Goal: Navigation & Orientation: Find specific page/section

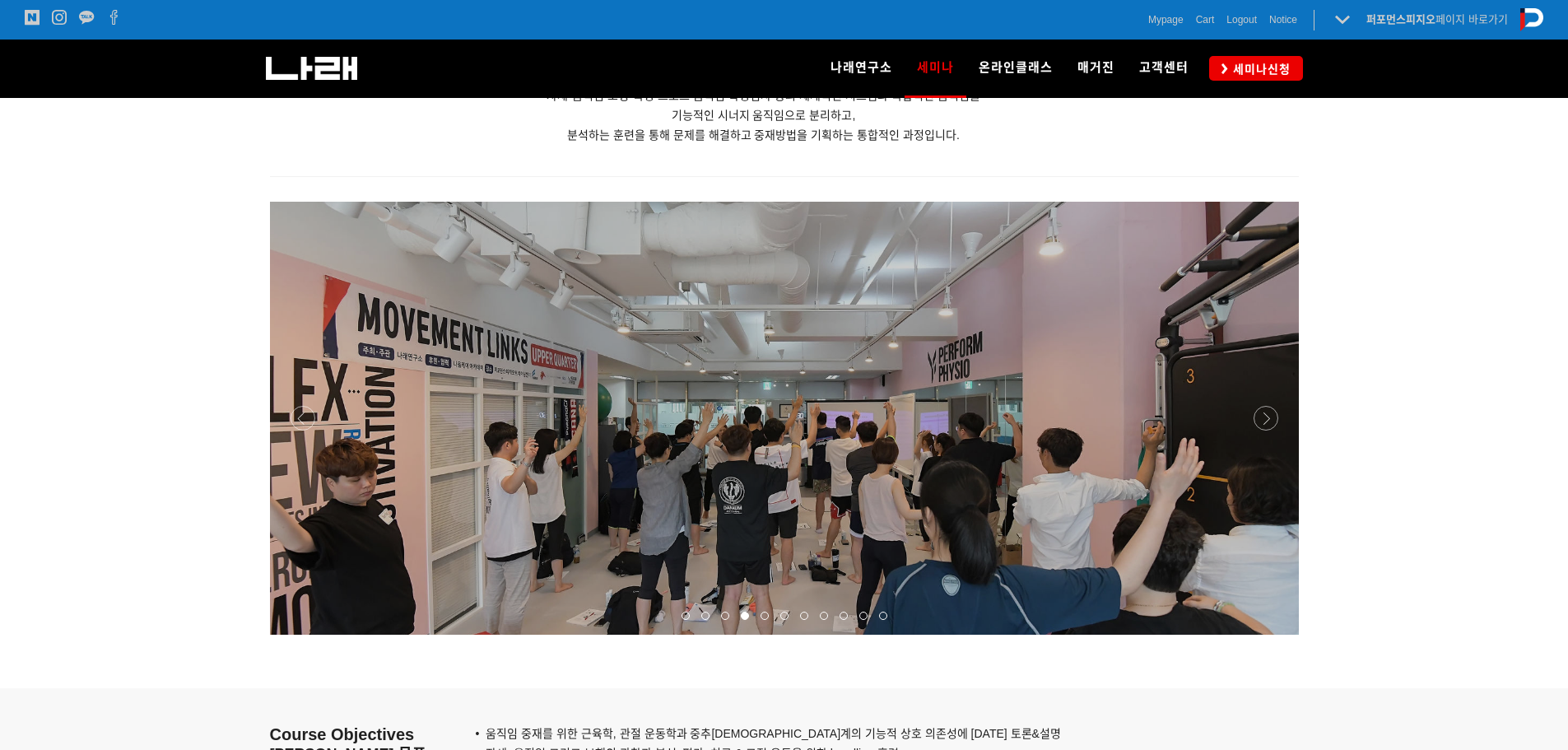
scroll to position [1235, 0]
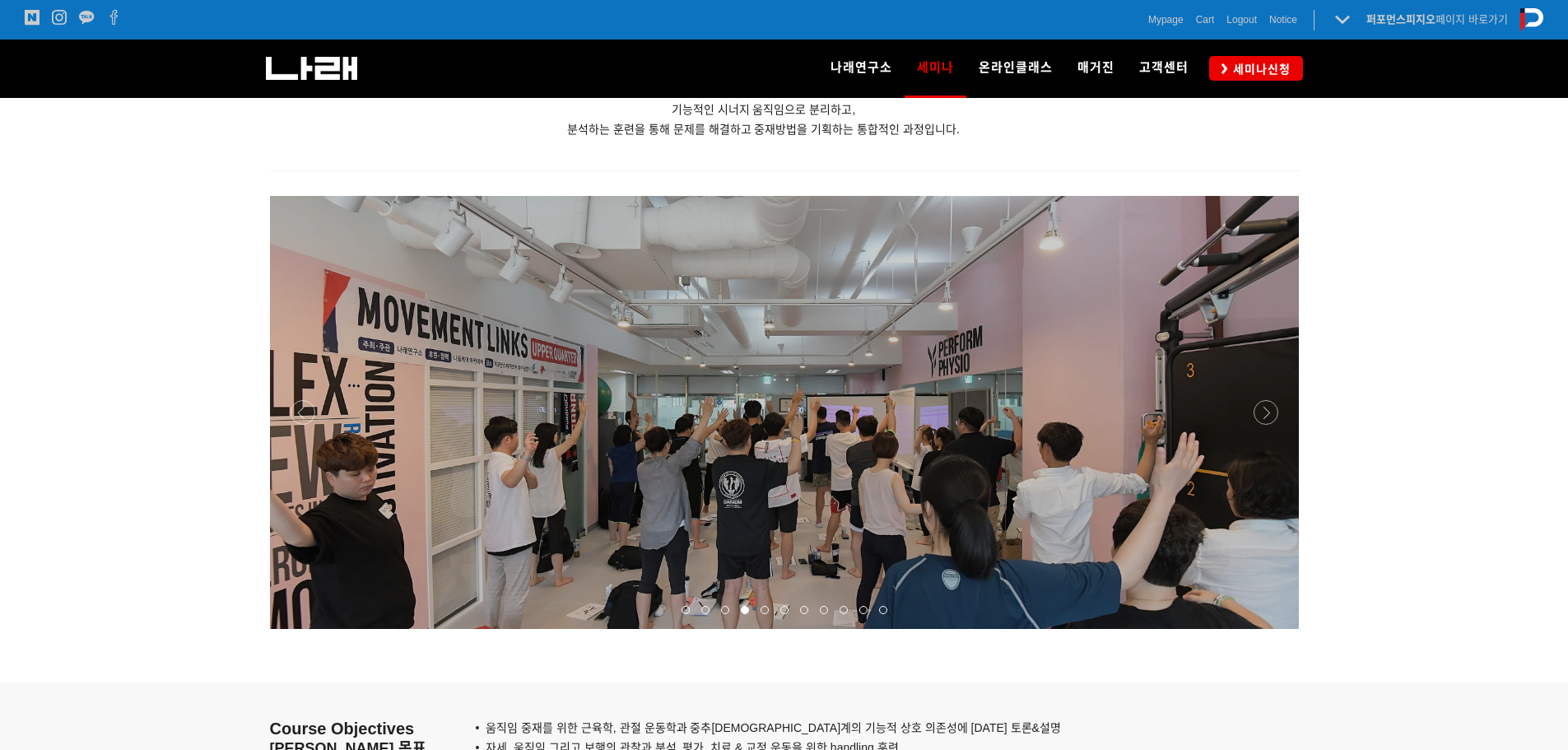
click at [1265, 629] on div at bounding box center [784, 629] width 1028 height 0
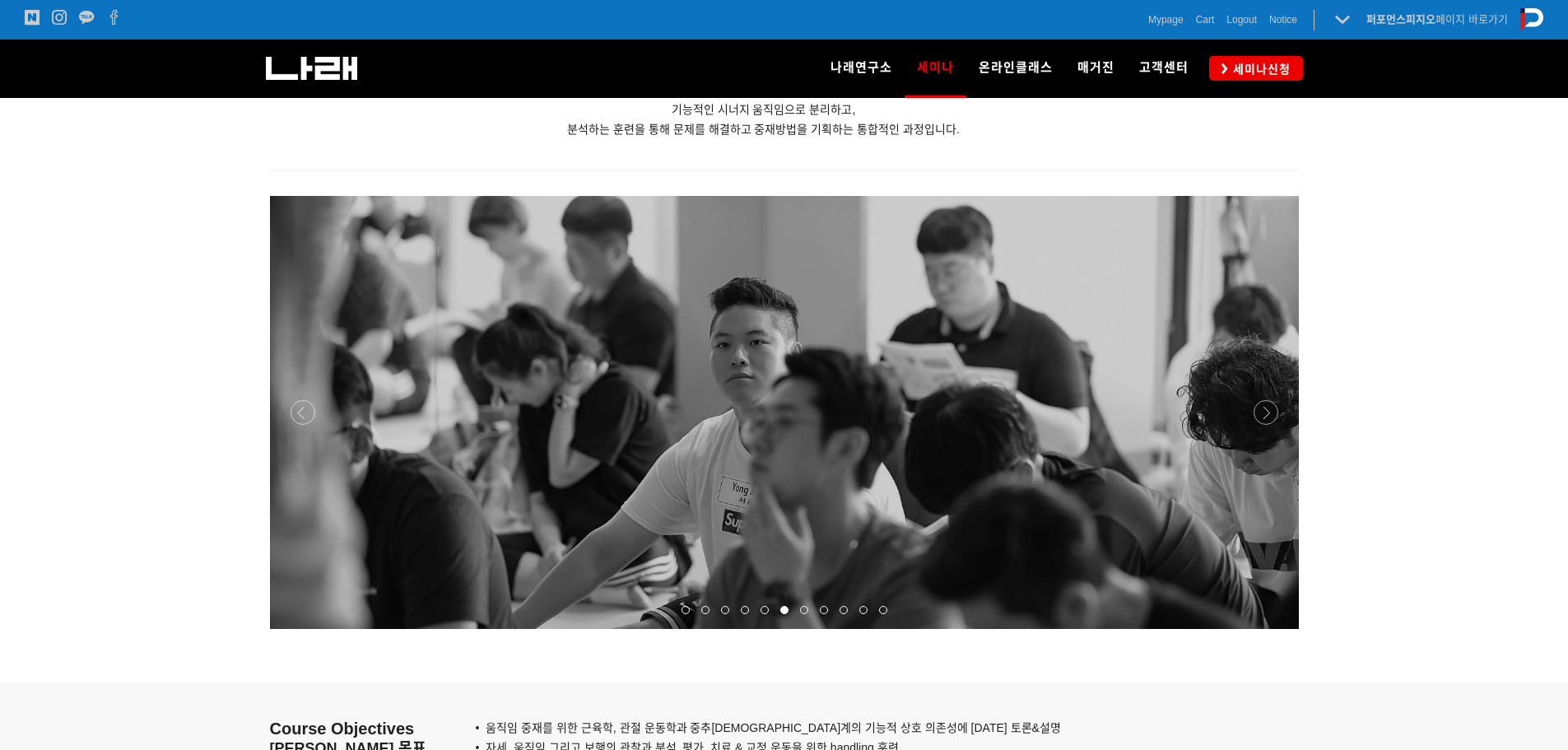
click at [1265, 629] on div at bounding box center [784, 629] width 1028 height 0
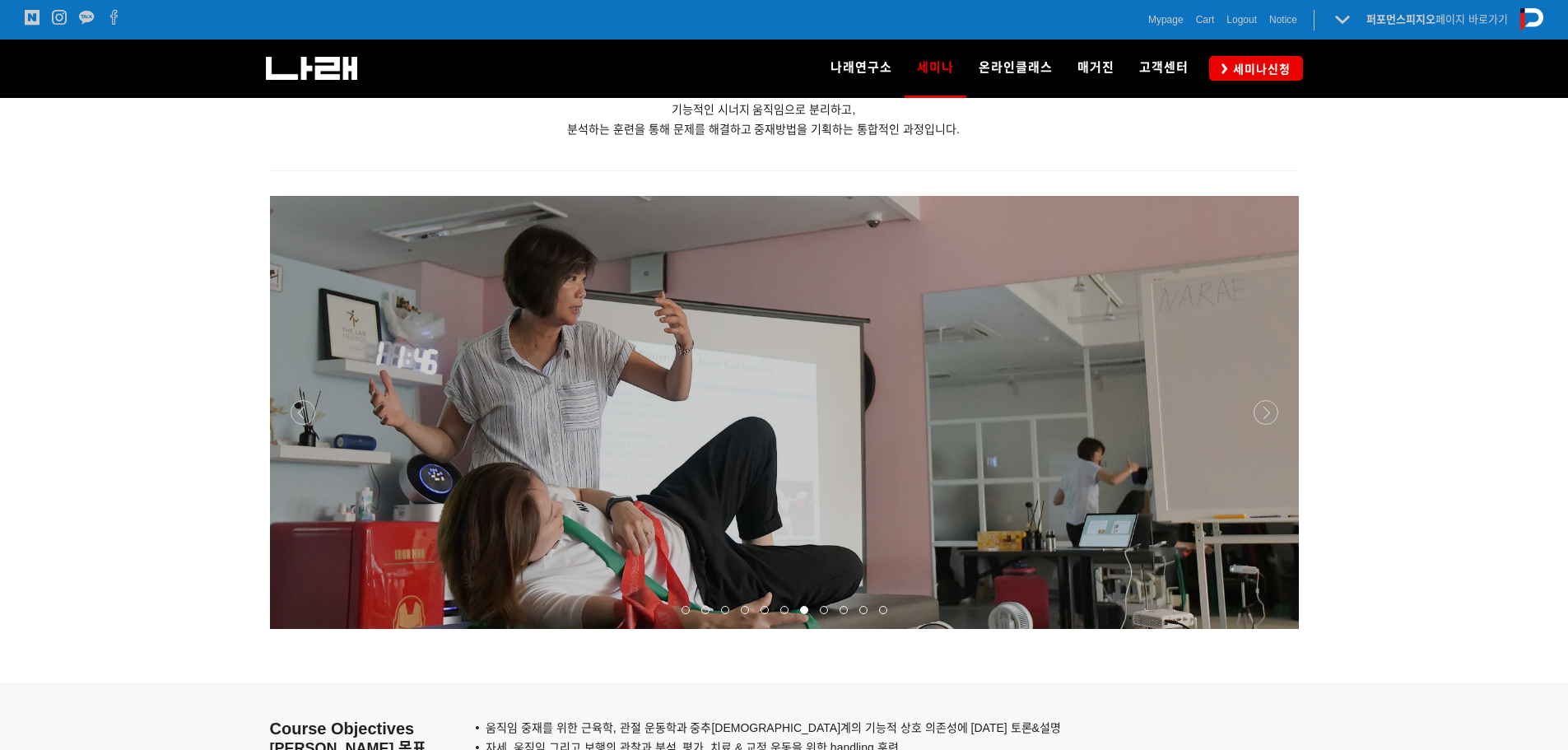
click at [1265, 629] on div at bounding box center [784, 629] width 1028 height 0
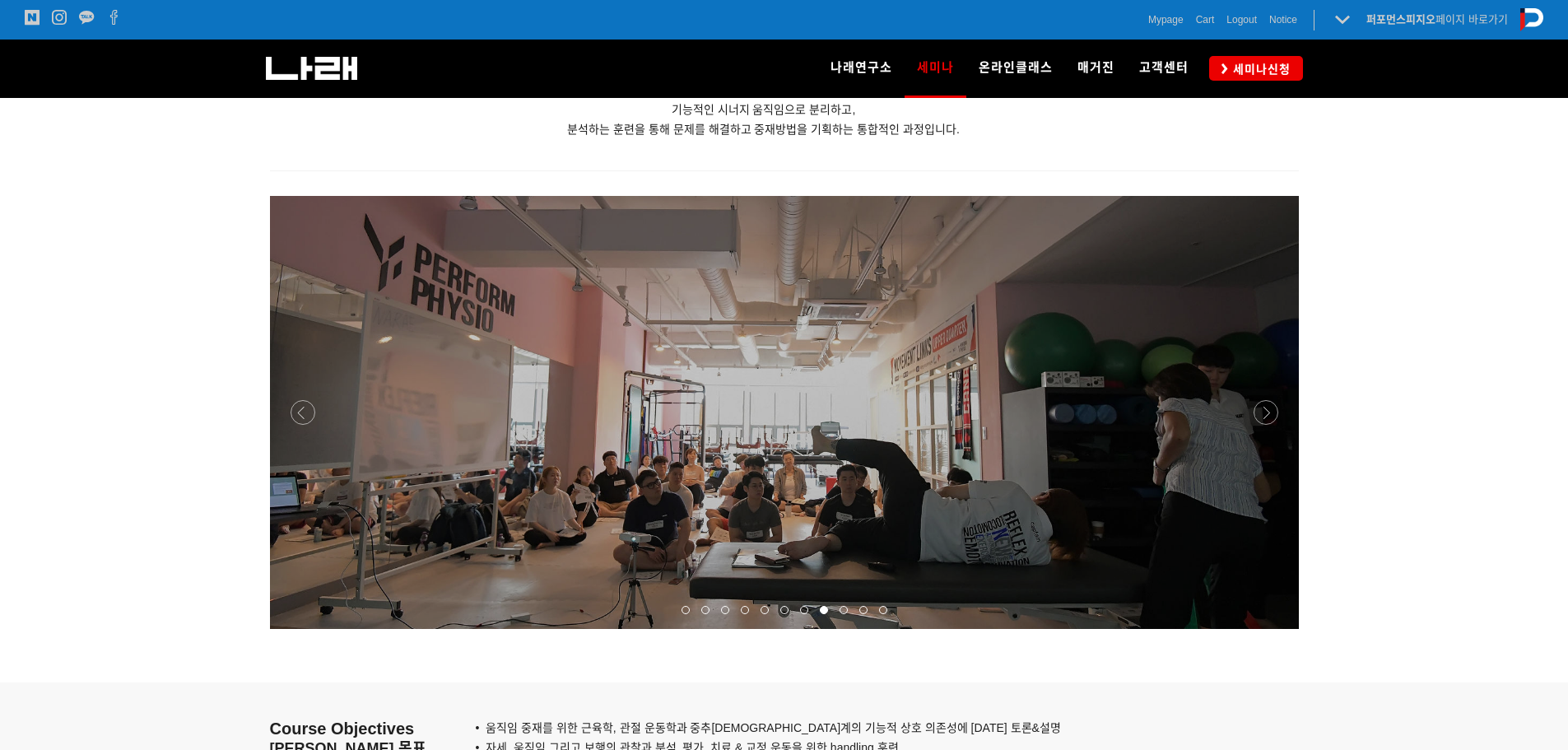
click at [1265, 629] on div at bounding box center [784, 629] width 1028 height 0
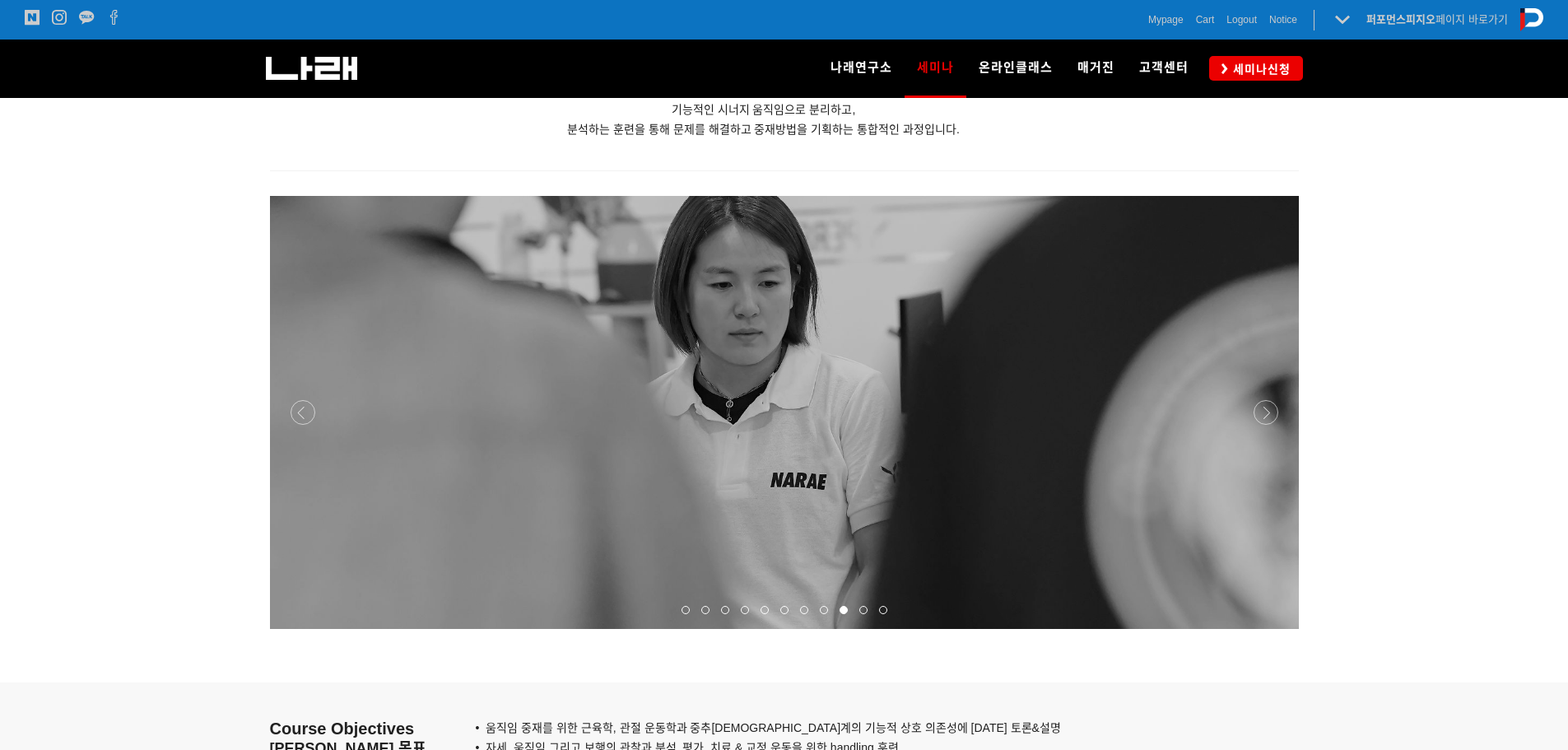
click at [1265, 629] on div at bounding box center [784, 629] width 1028 height 0
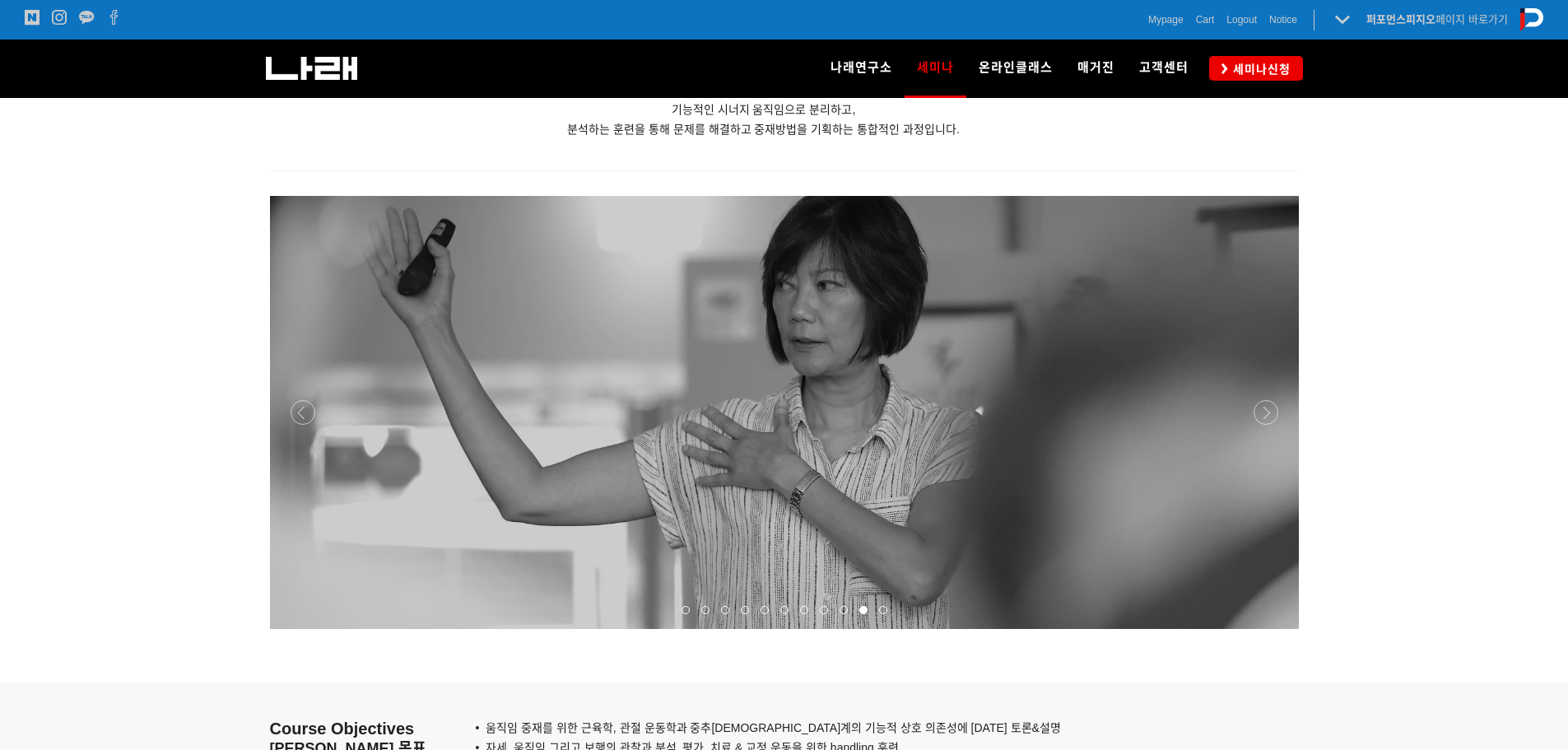
click at [1265, 629] on div at bounding box center [784, 629] width 1028 height 0
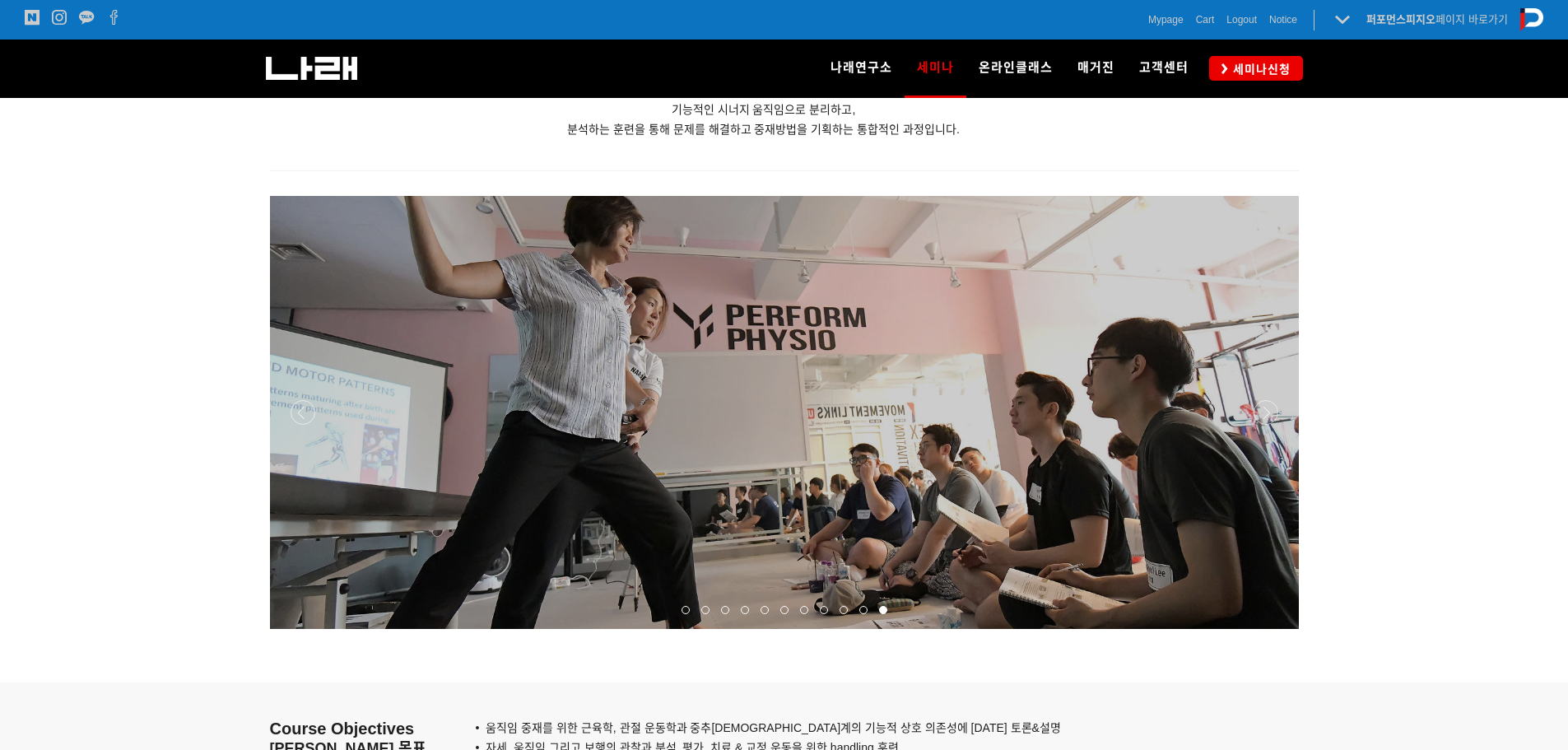
click at [1265, 629] on div at bounding box center [784, 629] width 1028 height 0
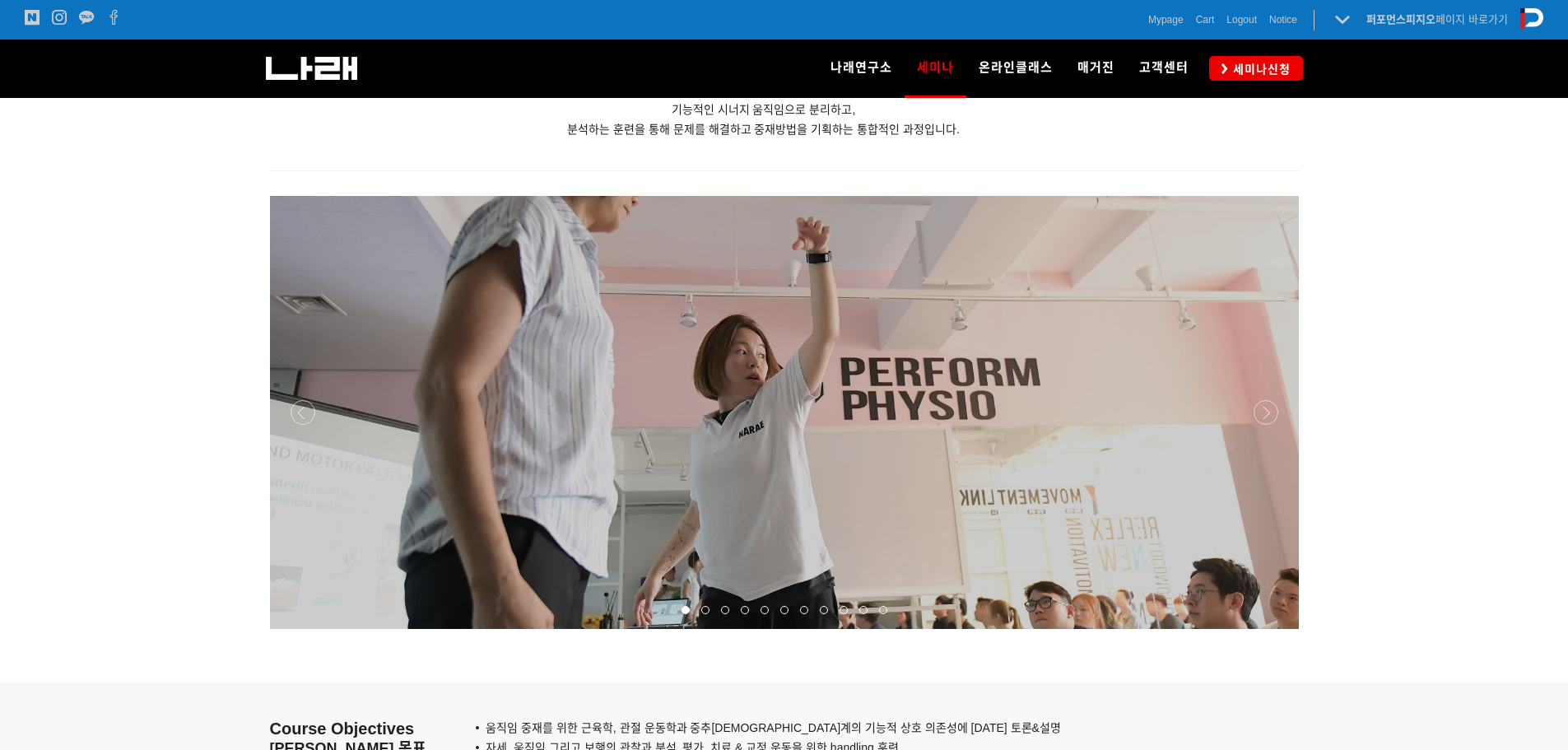
click at [1265, 629] on div at bounding box center [784, 629] width 1028 height 0
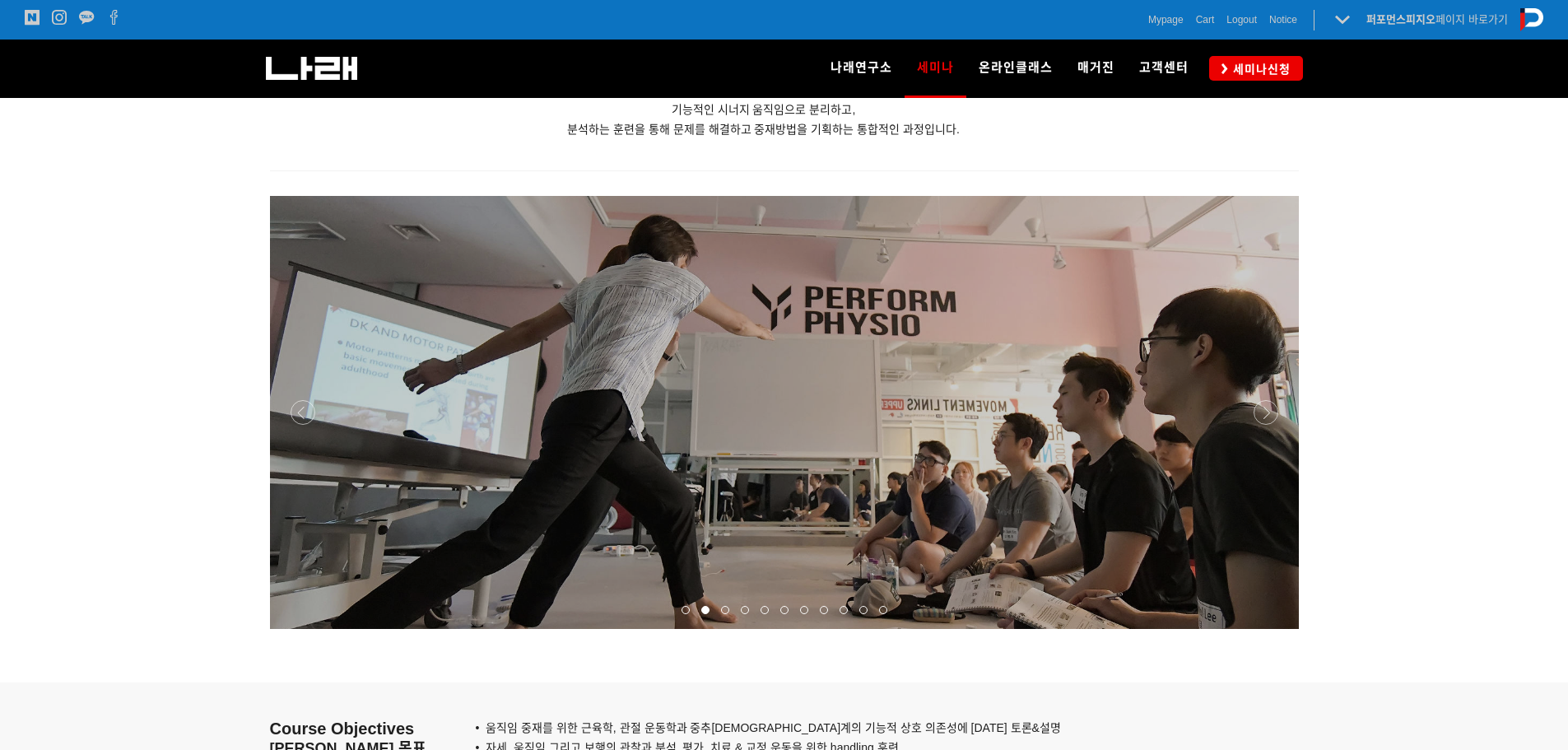
click at [1265, 629] on div at bounding box center [784, 629] width 1028 height 0
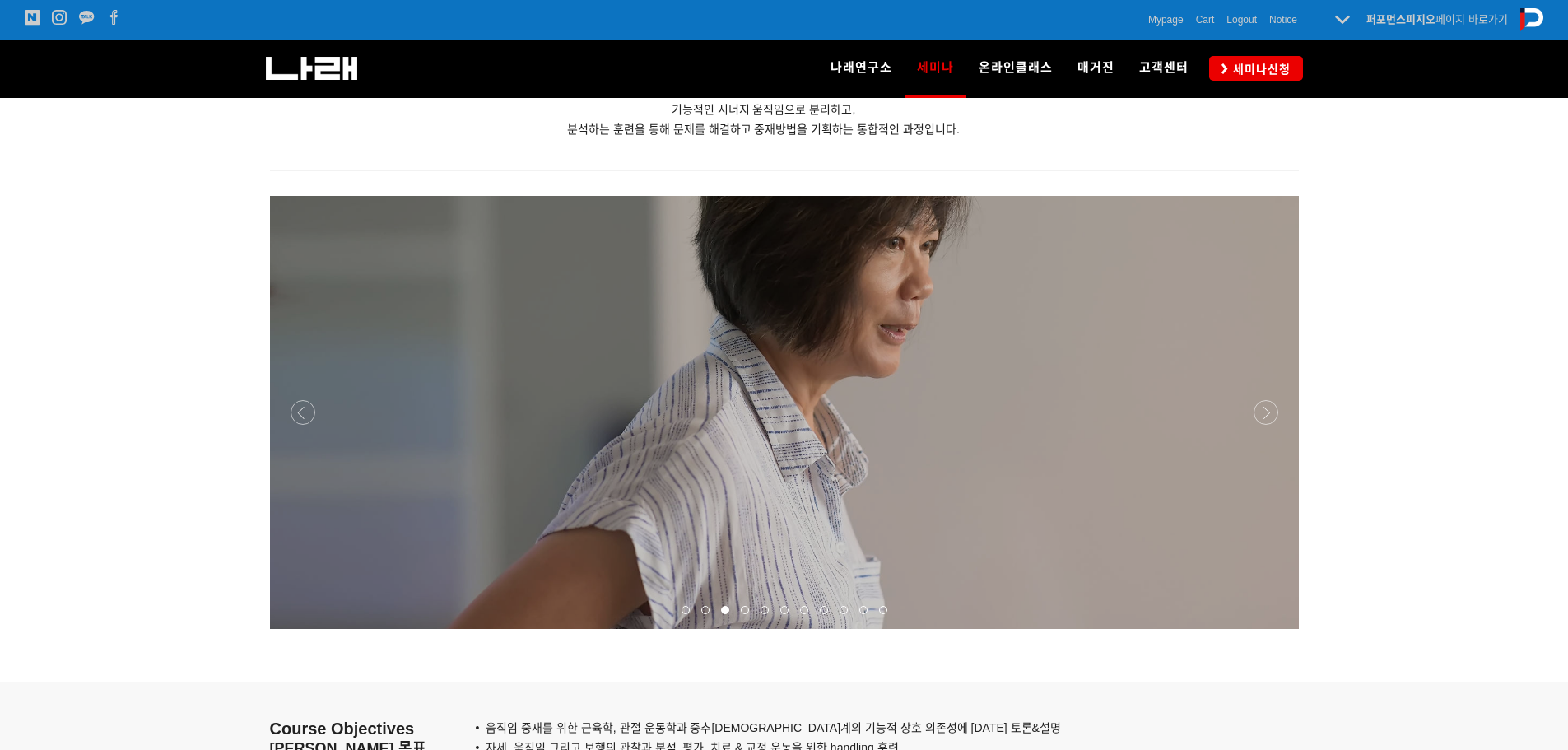
click at [1265, 629] on div at bounding box center [784, 629] width 1028 height 0
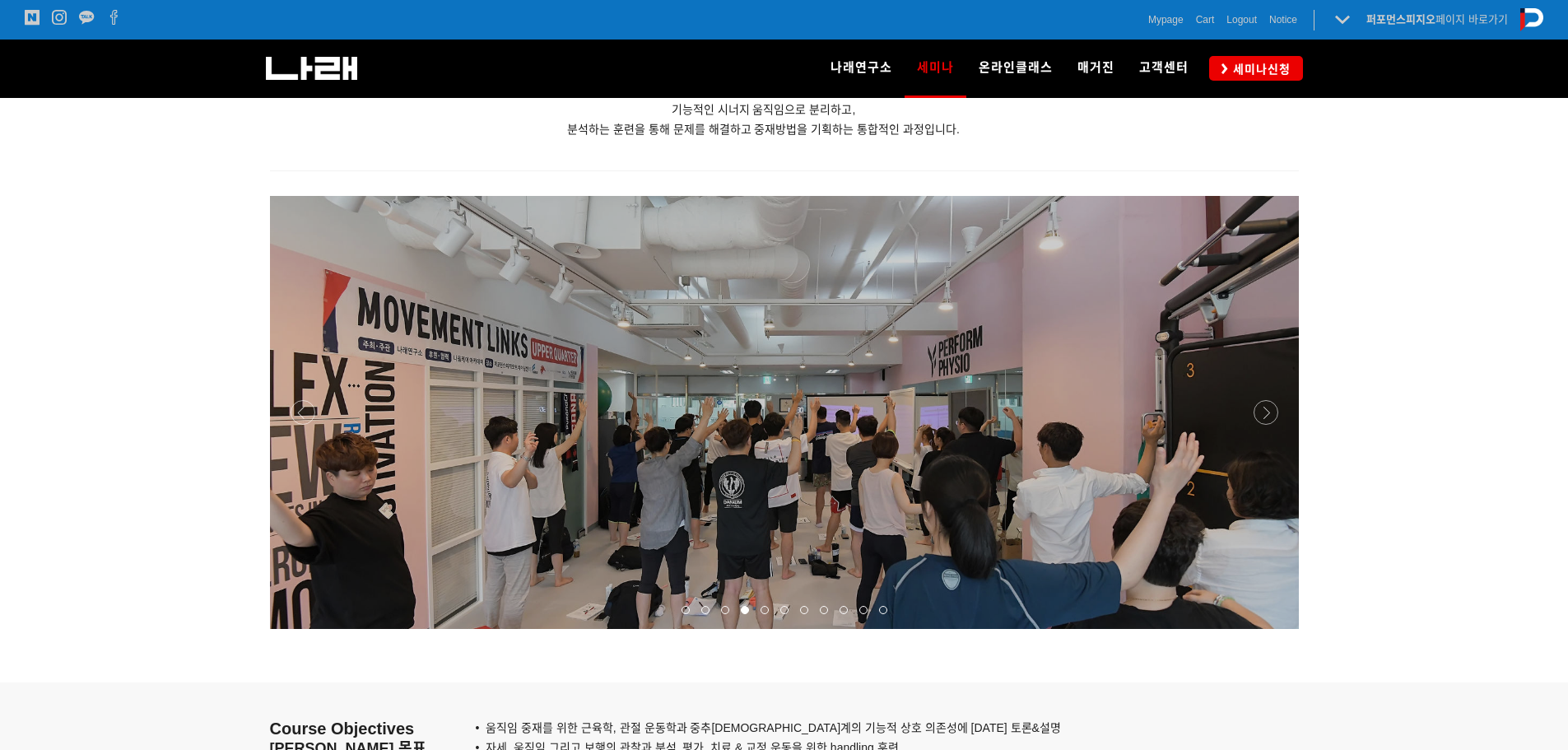
click at [1265, 629] on div at bounding box center [784, 629] width 1028 height 0
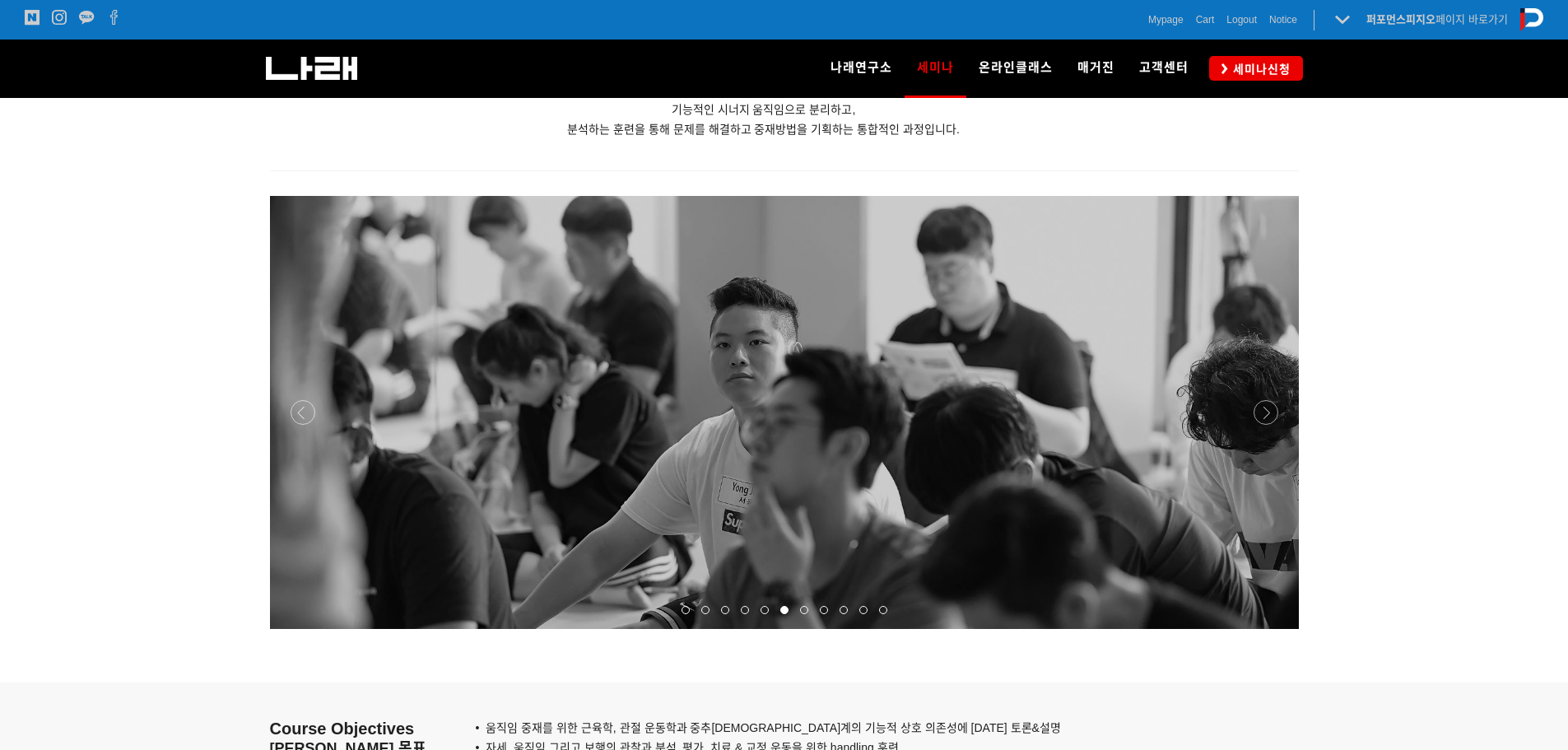
click at [302, 629] on div at bounding box center [784, 629] width 1028 height 0
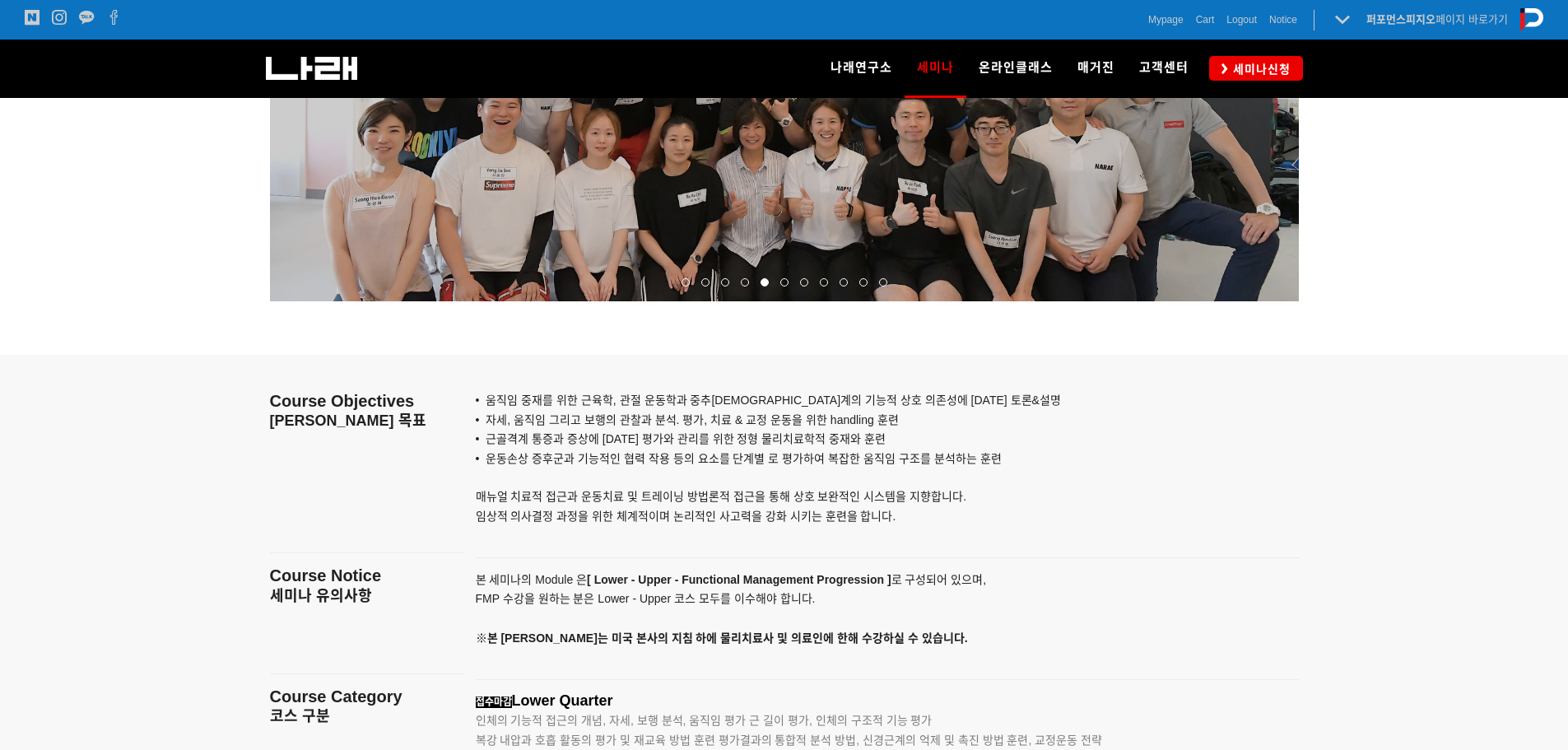
scroll to position [1564, 0]
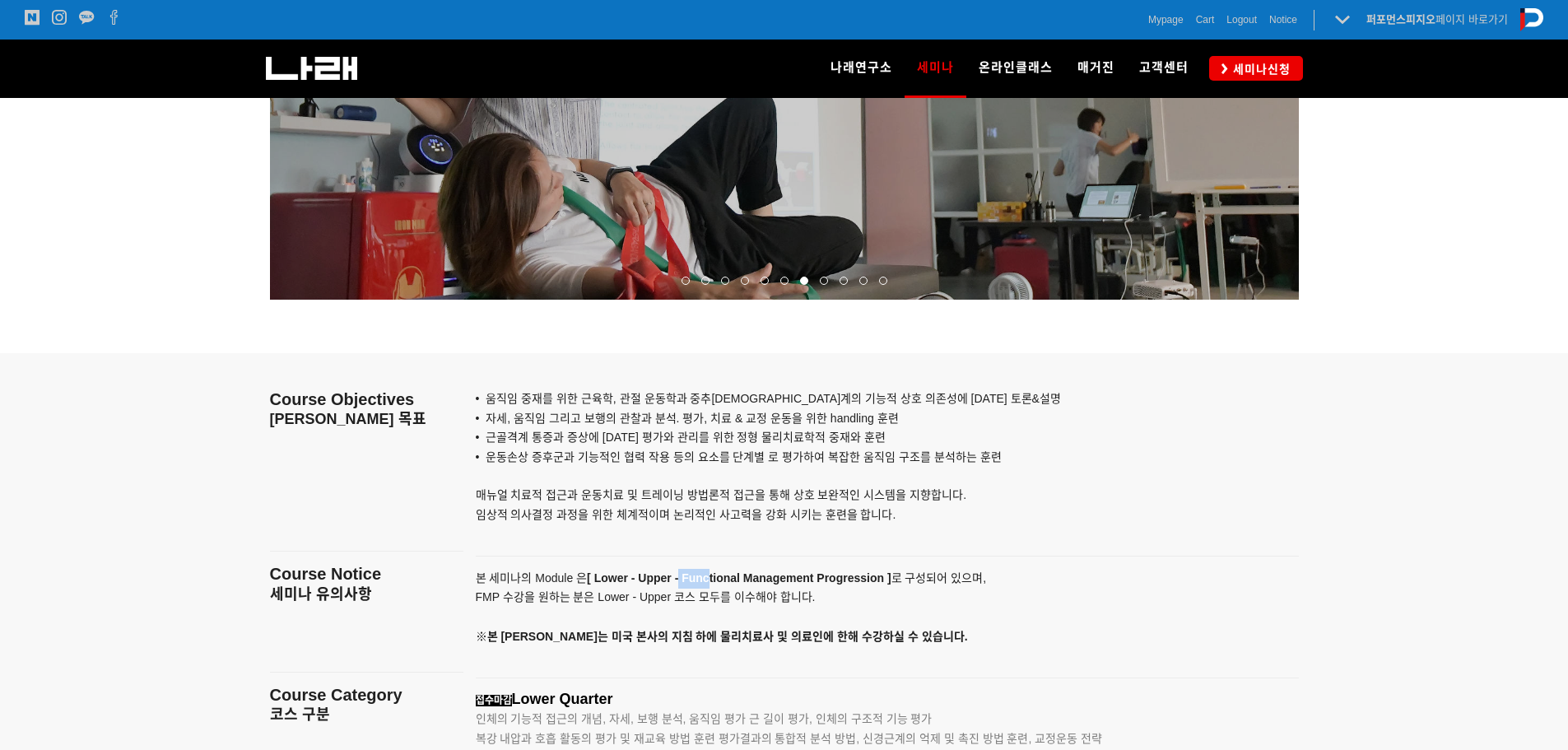
drag, startPoint x: 681, startPoint y: 578, endPoint x: 708, endPoint y: 578, distance: 27.0
click at [708, 578] on strong "[ Lower - Upper - Functional Management Progression ]" at bounding box center [738, 578] width 303 height 13
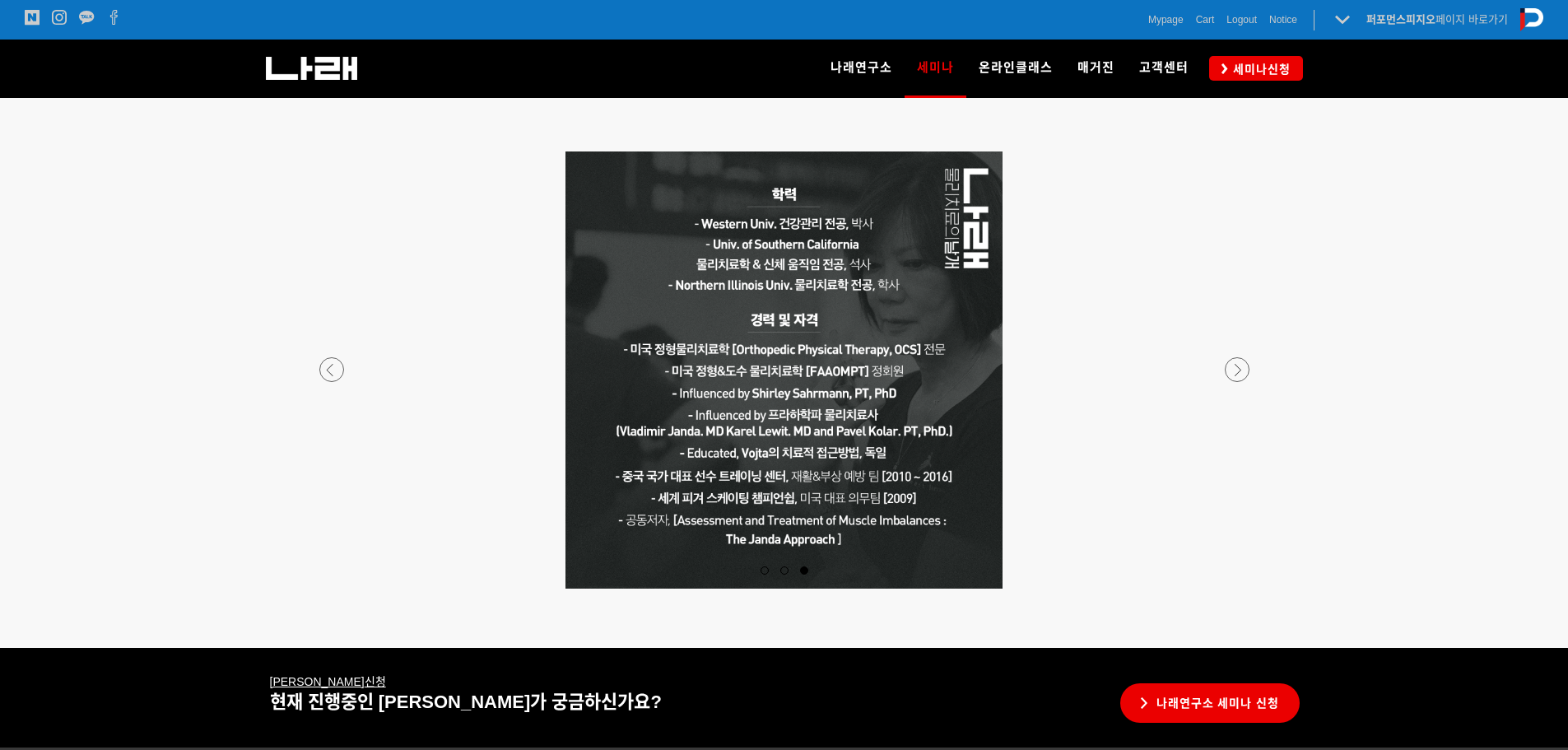
scroll to position [2882, 0]
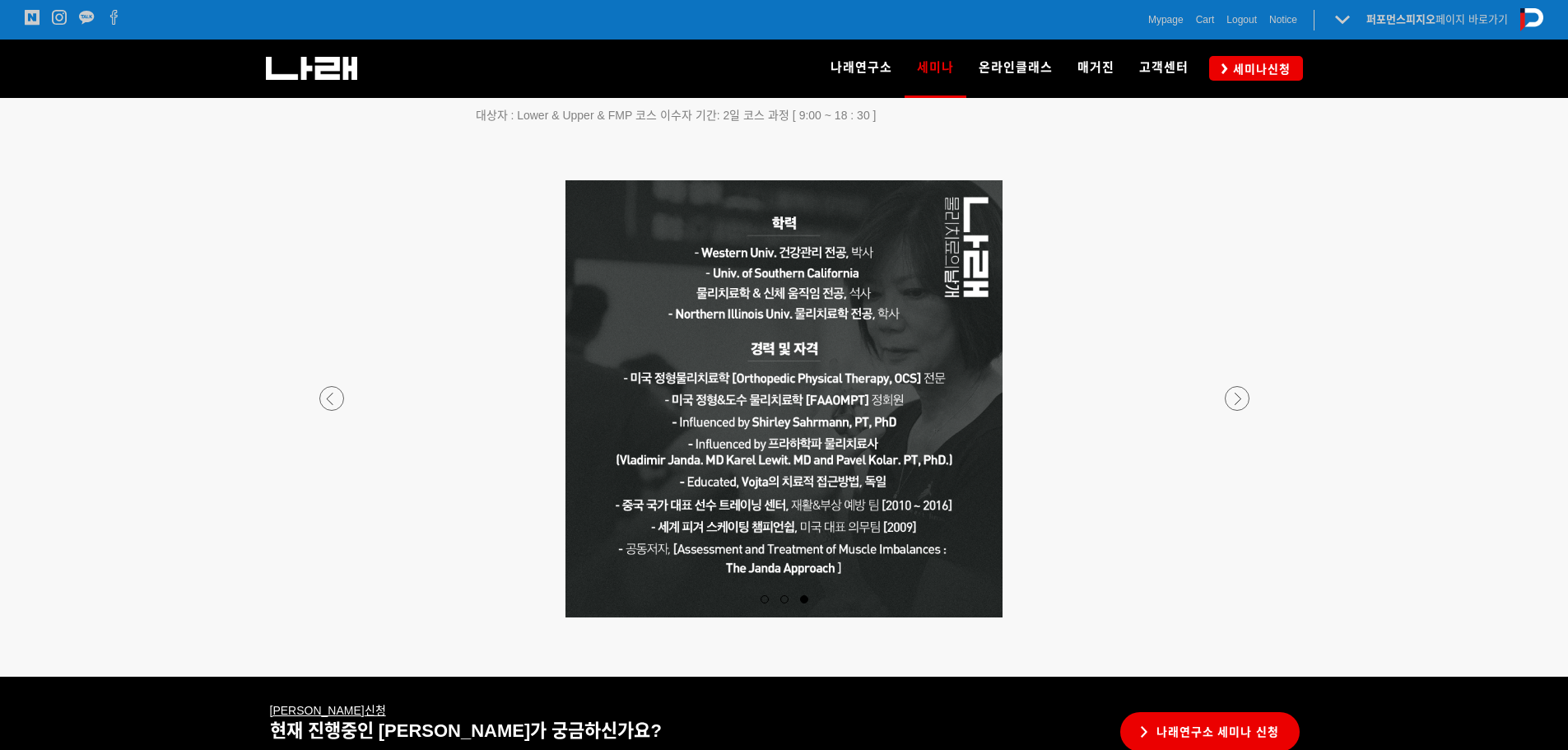
click at [335, 618] on div at bounding box center [784, 618] width 971 height 0
click at [1238, 618] on div at bounding box center [784, 618] width 971 height 0
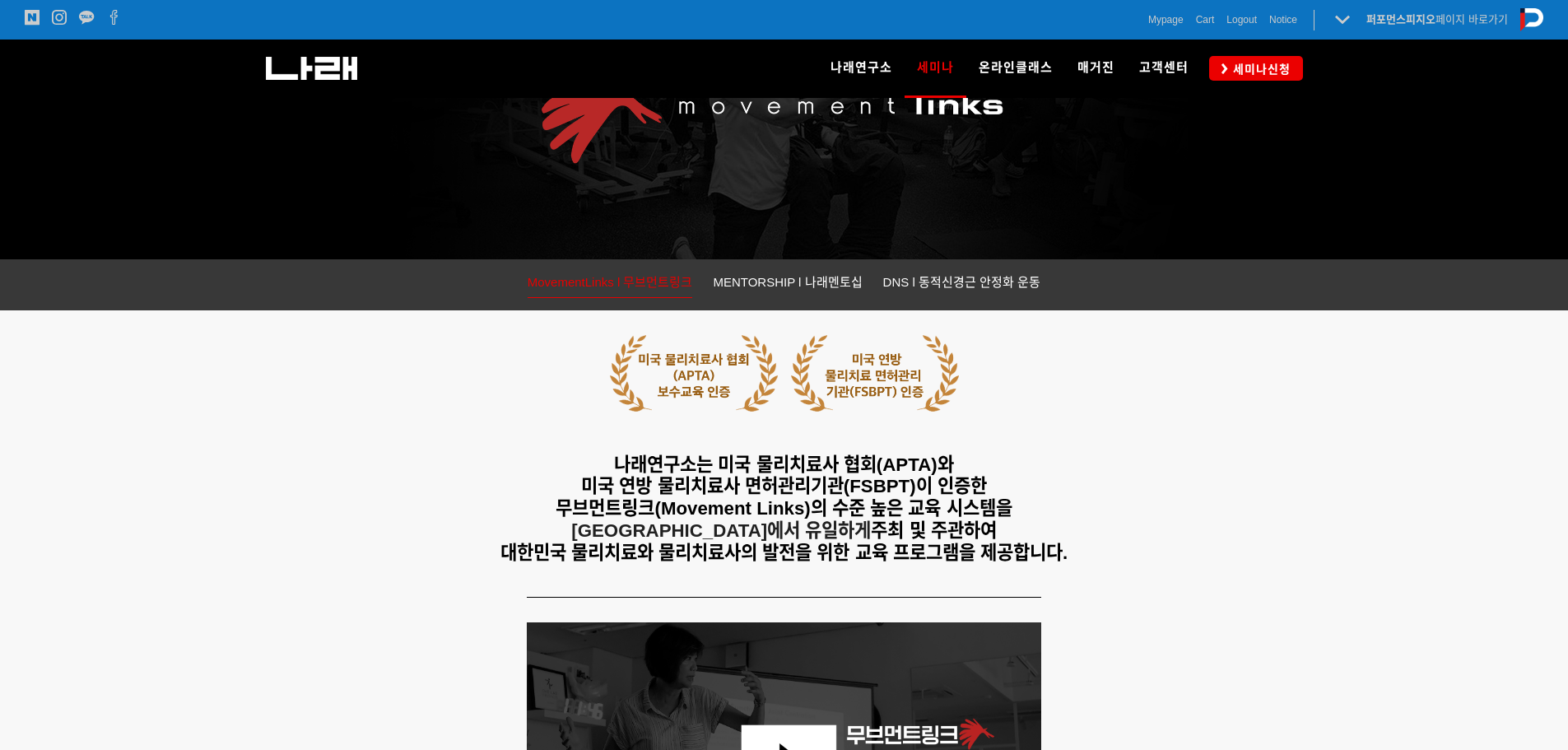
scroll to position [0, 0]
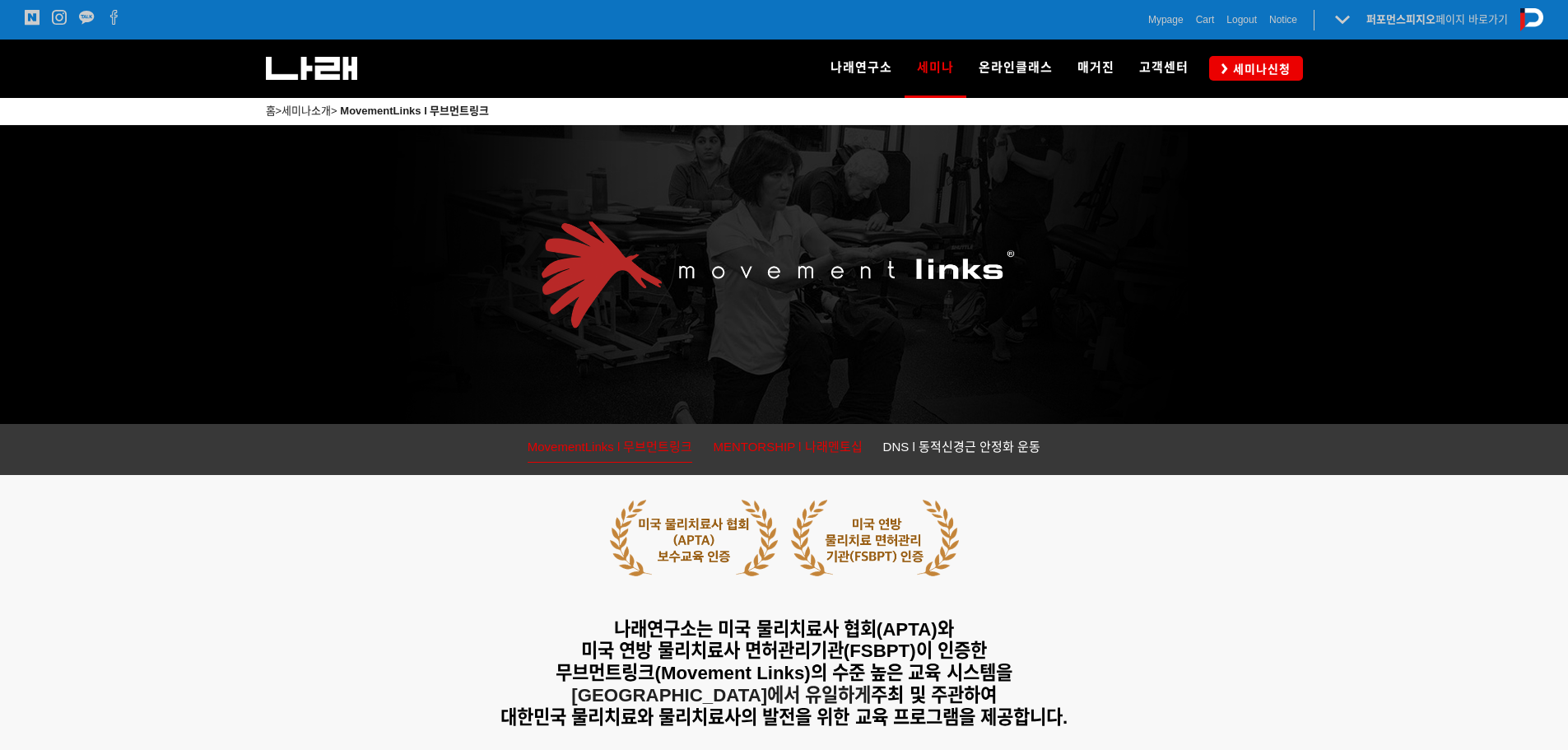
click at [813, 438] on link "MENTORSHIP l 나래멘토십" at bounding box center [787, 449] width 149 height 26
